Goal: Entertainment & Leisure: Consume media (video, audio)

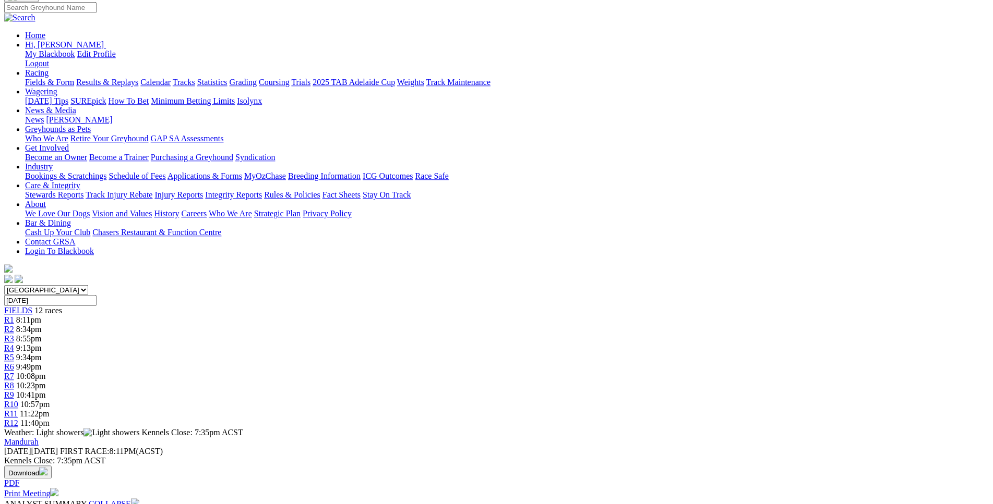
scroll to position [102, 0]
click at [42, 334] on span "8:55pm" at bounding box center [29, 338] width 26 height 9
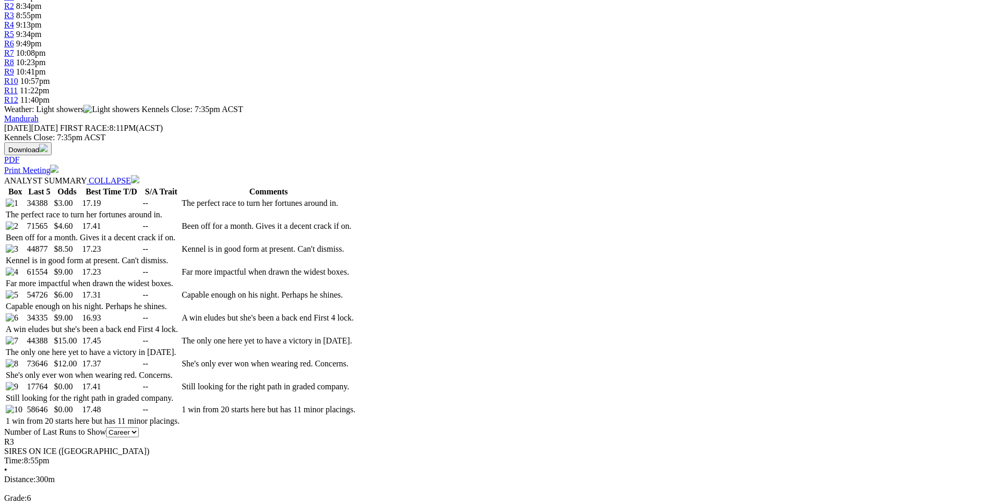
scroll to position [426, 0]
drag, startPoint x: 153, startPoint y: 193, endPoint x: 727, endPoint y: 243, distance: 575.9
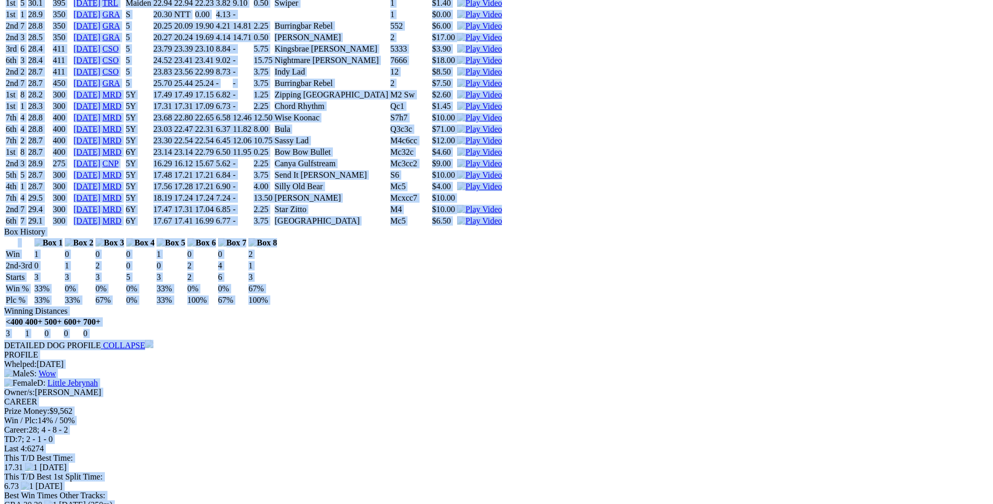
scroll to position [5852, 0]
drag, startPoint x: 167, startPoint y: 188, endPoint x: 853, endPoint y: 313, distance: 697.8
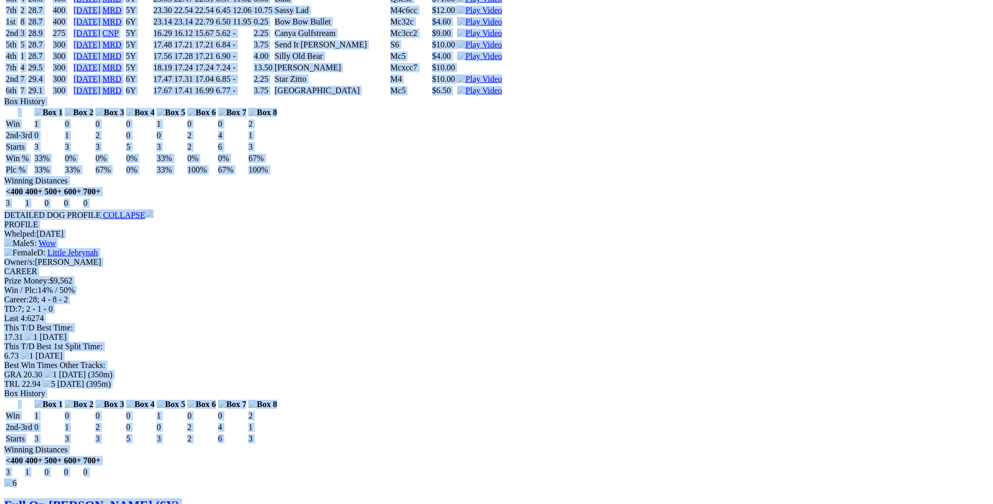
scroll to position [5977, 0]
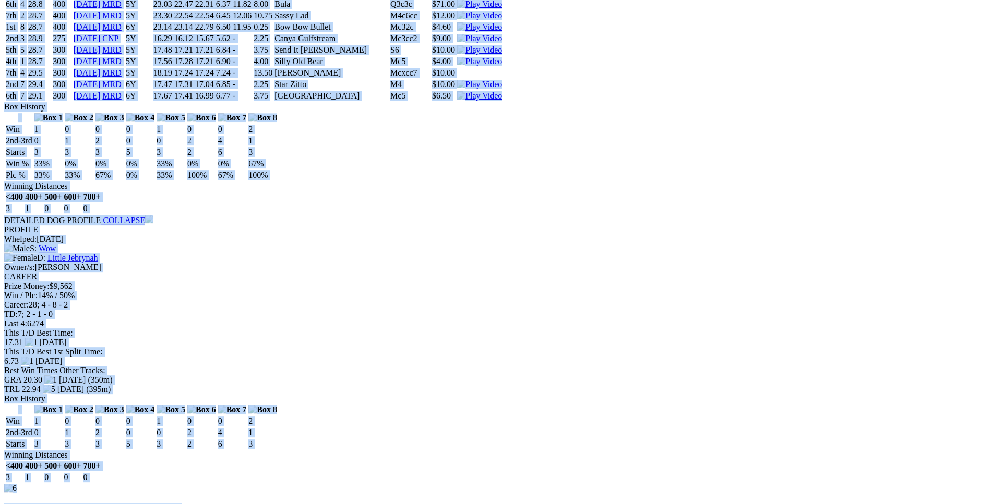
drag, startPoint x: 149, startPoint y: 282, endPoint x: 825, endPoint y: 285, distance: 675.5
copy div "[PERSON_NAME] (6Y) B • Black T: [PERSON_NAME] Southern River $3.00 F B W(kg) D(…"
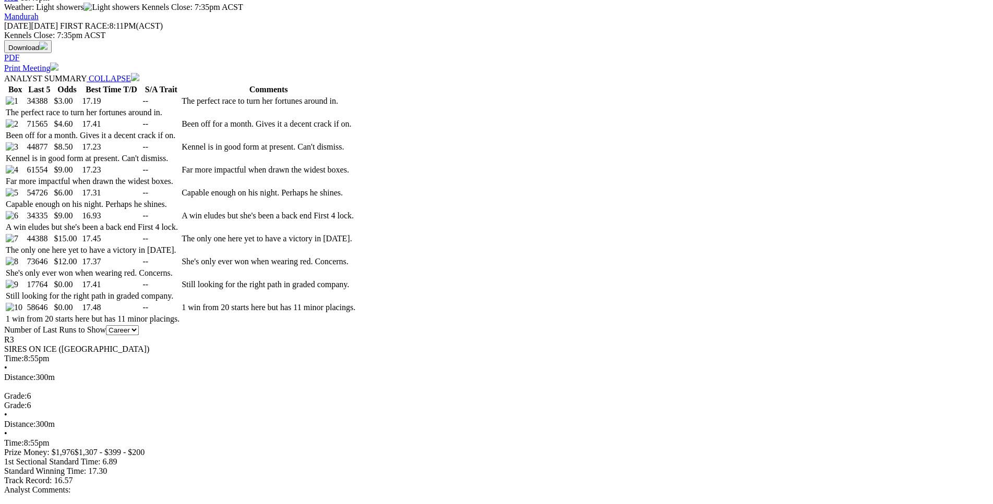
scroll to position [531, 0]
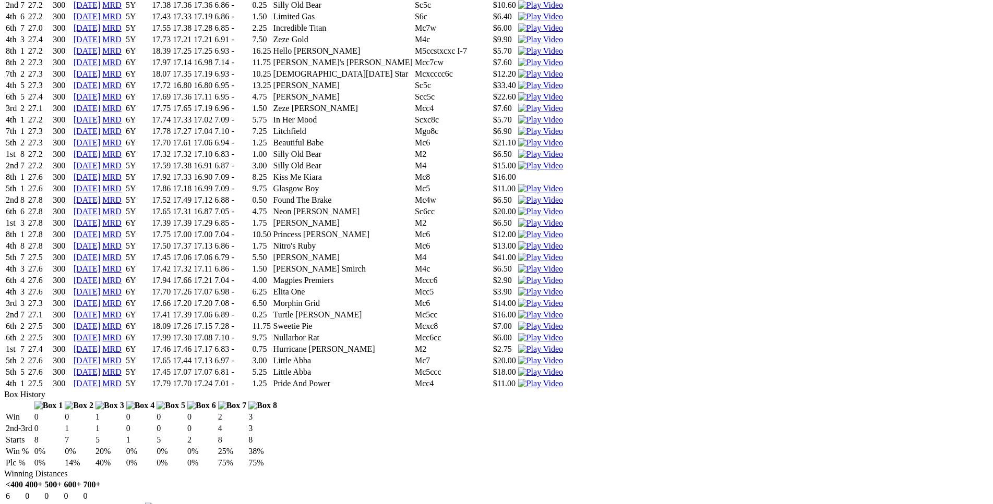
scroll to position [4976, 0]
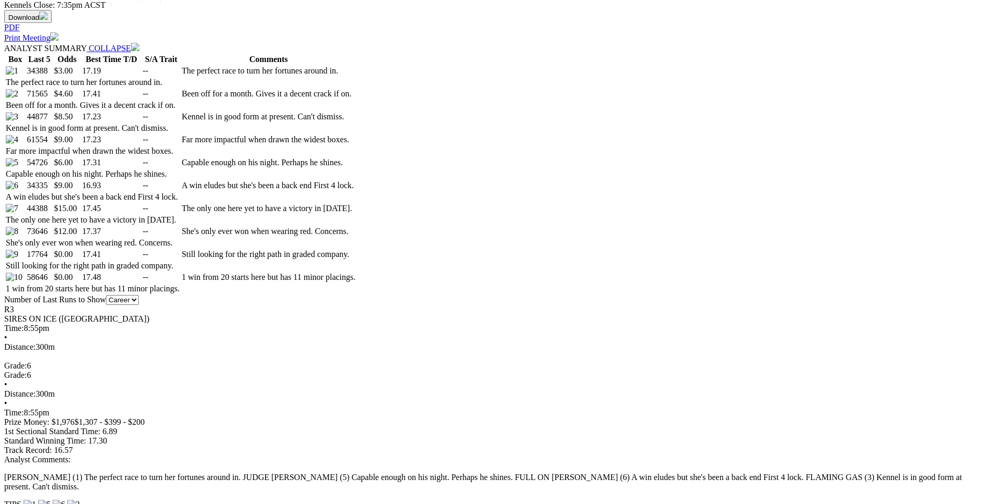
scroll to position [561, 0]
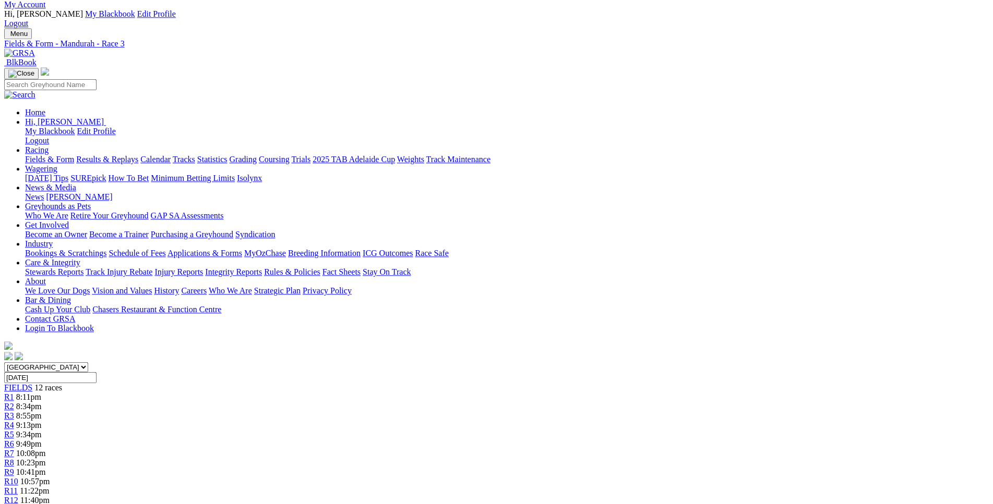
scroll to position [0, 0]
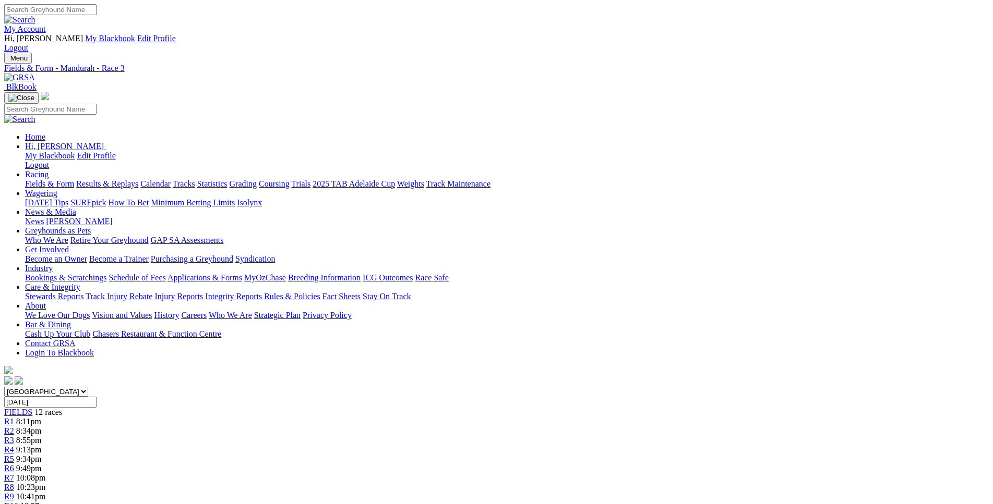
click at [444, 455] on div "R5 9:34pm" at bounding box center [496, 459] width 984 height 9
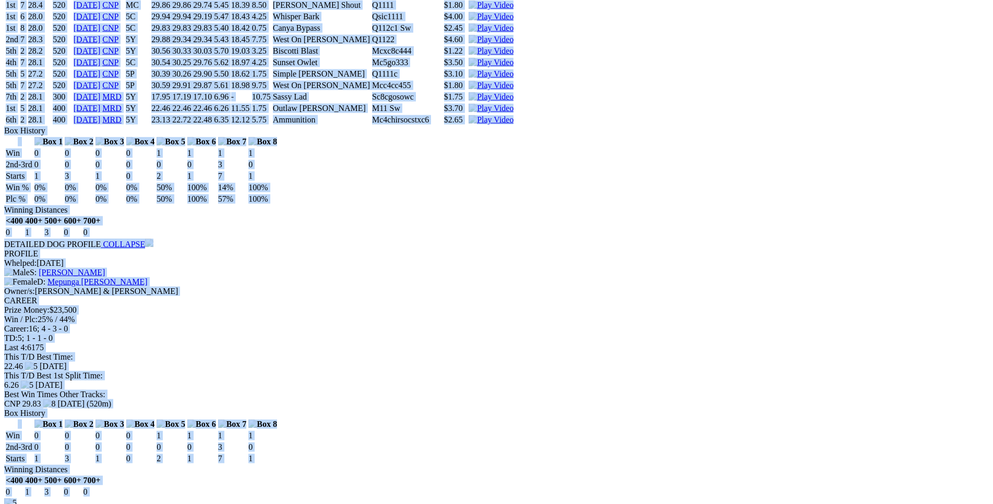
scroll to position [4628, 0]
drag, startPoint x: 151, startPoint y: 300, endPoint x: 819, endPoint y: 373, distance: 672.1
copy div "SERGEANT POPE (5Y) D • Black T: Steve Van De Klashorst Nambeelup Park $4.50 F B…"
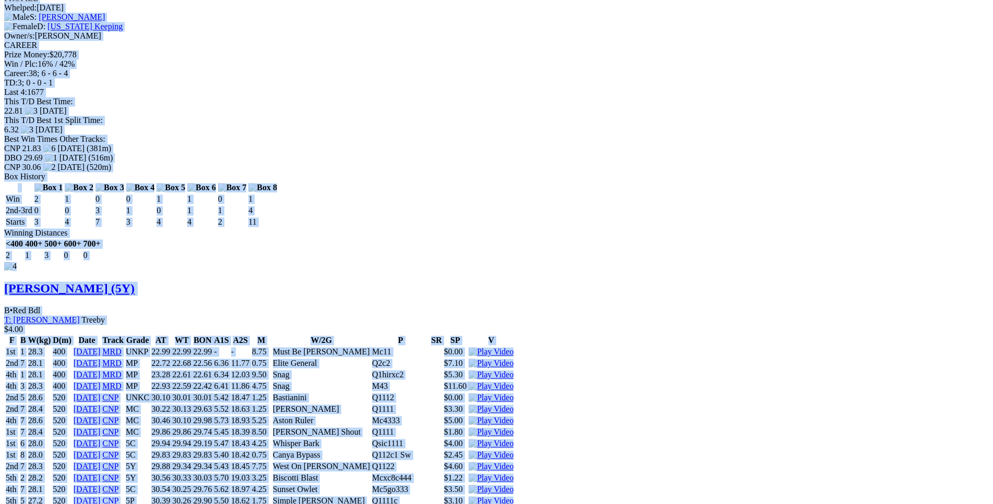
scroll to position [4201, 0]
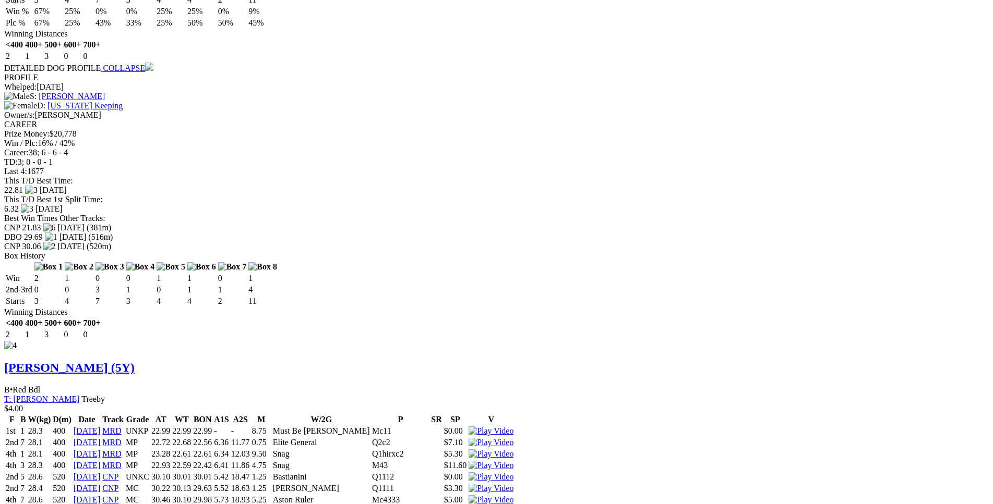
scroll to position [4138, 0]
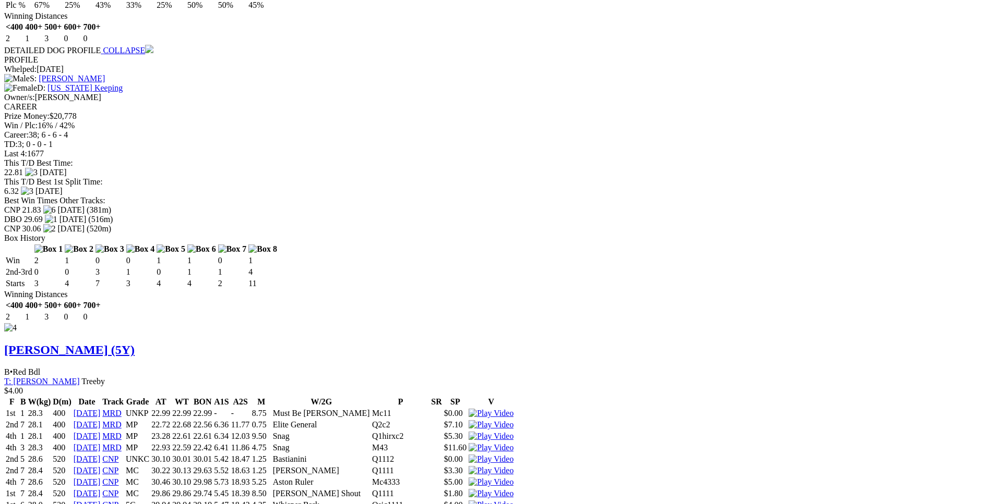
drag, startPoint x: 155, startPoint y: 379, endPoint x: 622, endPoint y: 379, distance: 466.8
copy tr "4th 1 28.0 400 07 Aug 25 MRD 5Y 22.97 22.88 22.46 6.41 11.82 1.25 Sergeant Pope…"
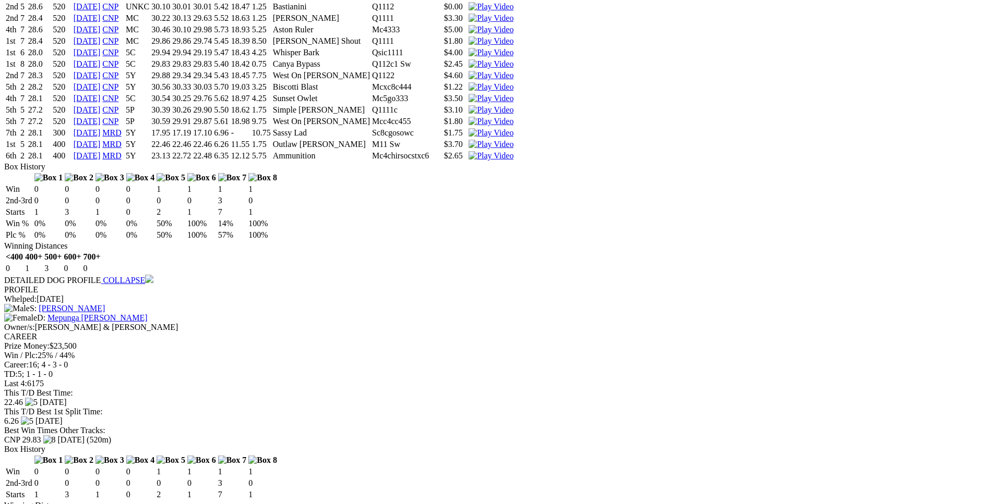
scroll to position [4670, 0]
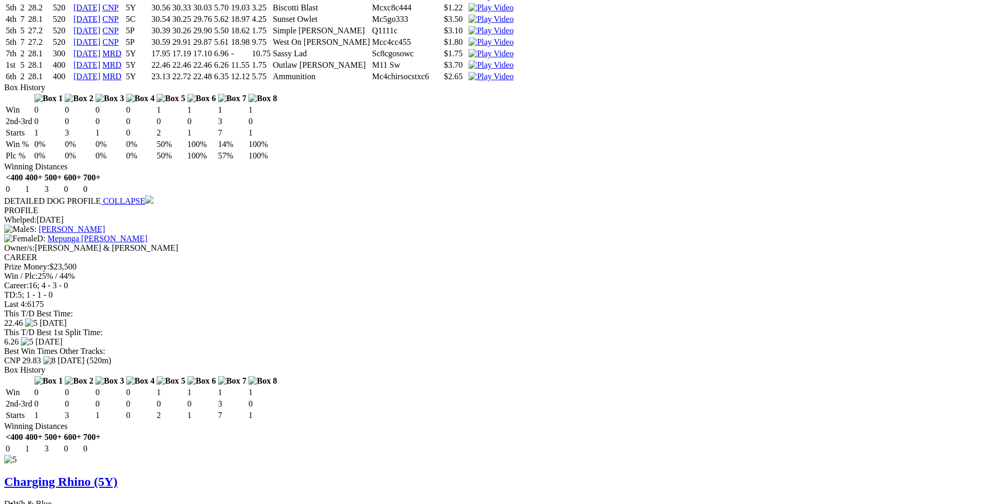
drag, startPoint x: 157, startPoint y: 349, endPoint x: 619, endPoint y: 349, distance: 461.6
copy tr "3rd 5 32.8 400 07 Aug 25 MRD 5Y 22.96 22.88 22.46 6.40 11.81 1.00 Sergeant Pope…"
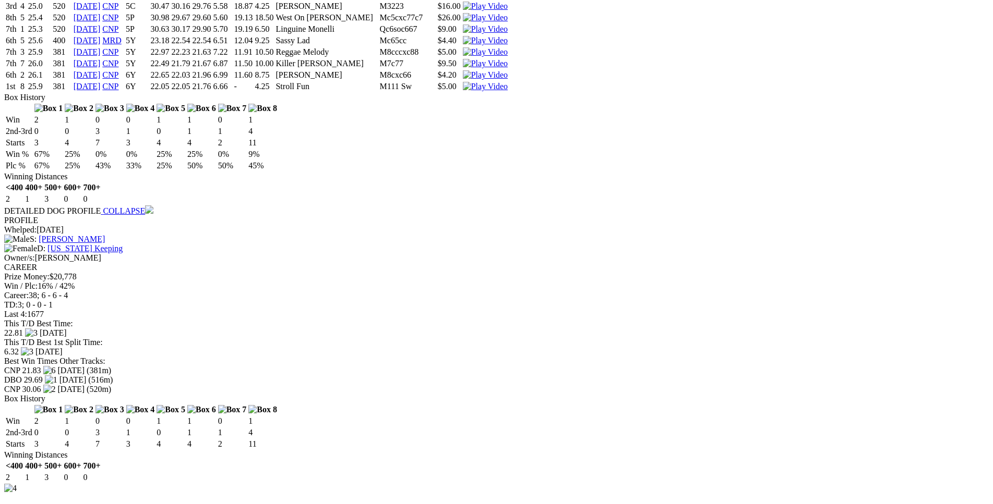
scroll to position [3978, 0]
drag, startPoint x: 256, startPoint y: 324, endPoint x: 567, endPoint y: 324, distance: 311.9
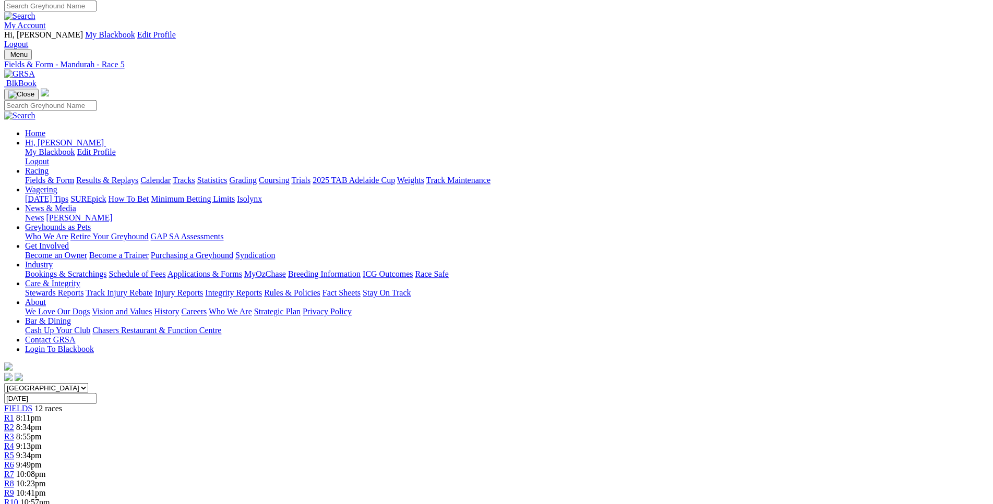
scroll to position [0, 0]
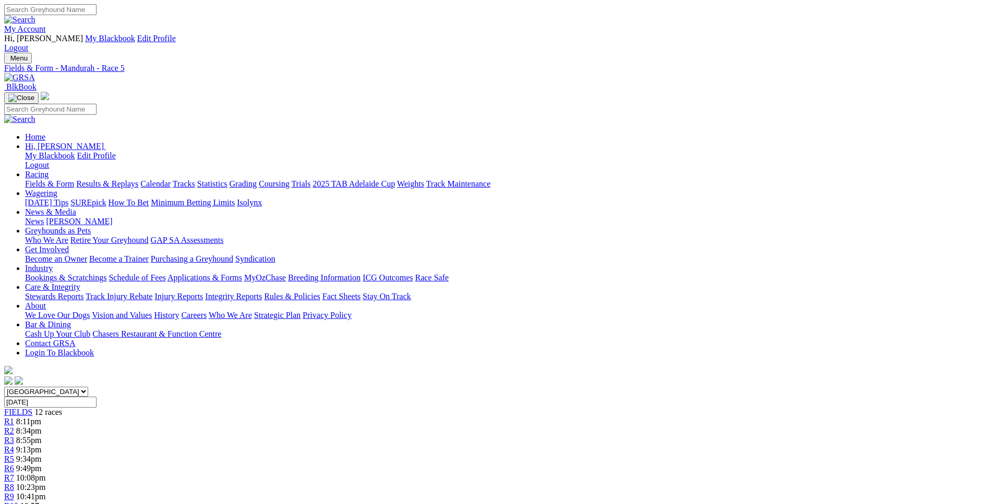
click at [46, 474] on span "10:08pm" at bounding box center [31, 478] width 30 height 9
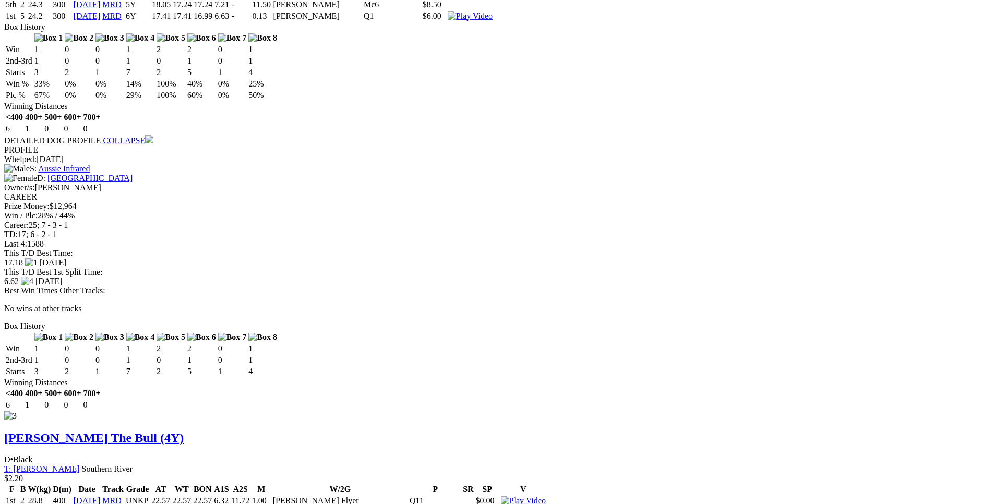
scroll to position [2552, 0]
